Goal: Task Accomplishment & Management: Manage account settings

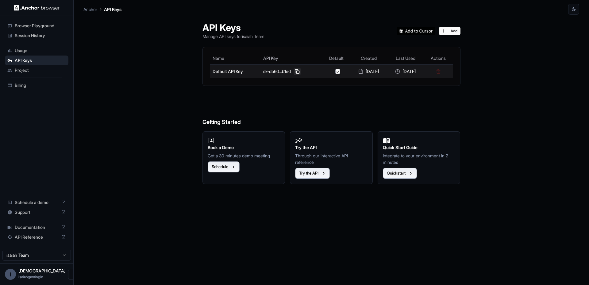
click at [295, 71] on button at bounding box center [296, 71] width 7 height 7
